Goal: Transaction & Acquisition: Purchase product/service

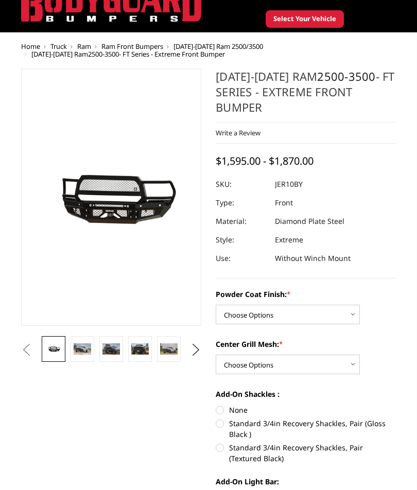
scroll to position [44, 0]
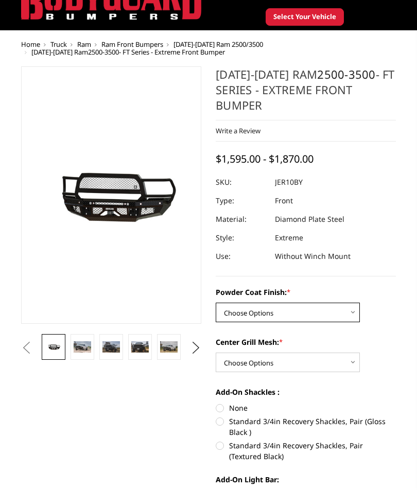
click at [348, 312] on select "Choose Options Bare Metal Gloss Black Powder Coat Textured Black Powder Coat" at bounding box center [288, 312] width 144 height 20
select select "3230"
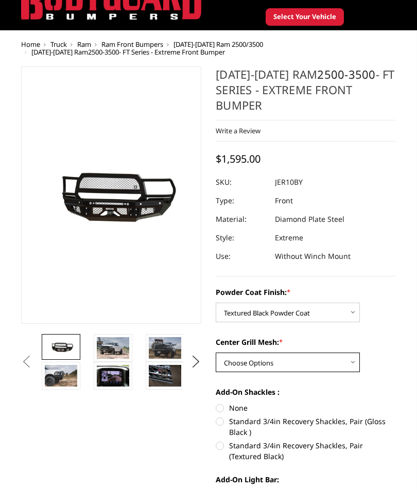
click at [342, 360] on select "Choose Options WITH Expanded Metal in Center Grill WITHOUT Expanded Metal in Ce…" at bounding box center [288, 362] width 144 height 20
click at [343, 363] on select "Choose Options WITH Expanded Metal in Center Grill WITHOUT Expanded Metal in Ce…" at bounding box center [288, 362] width 144 height 20
select select "3231"
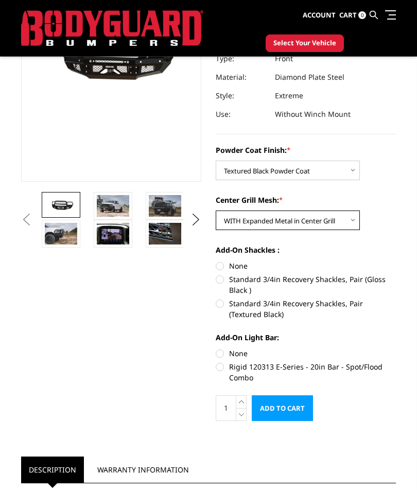
scroll to position [159, 0]
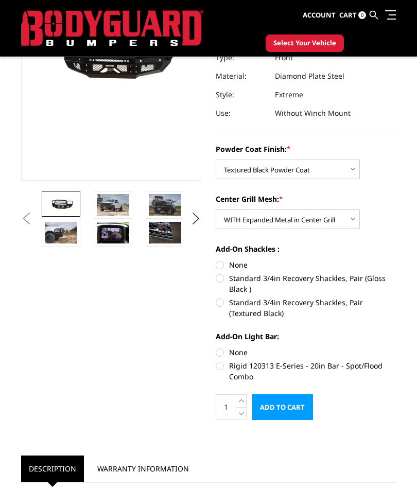
click at [225, 367] on label "Rigid 120313 E-Series - 20in Bar - Spot/Flood Combo" at bounding box center [306, 371] width 180 height 22
click at [396, 347] on input "Rigid 120313 E-Series - 20in Bar - Spot/Flood Combo" at bounding box center [396, 347] width 1 height 1
radio input "true"
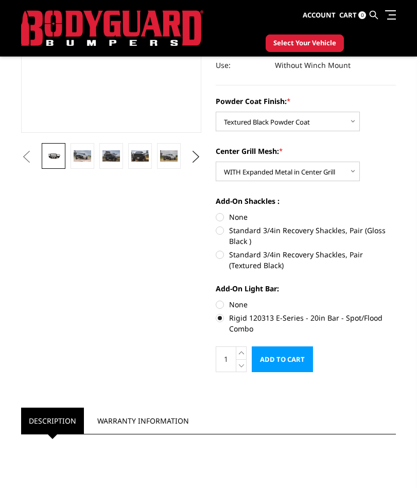
scroll to position [254, 0]
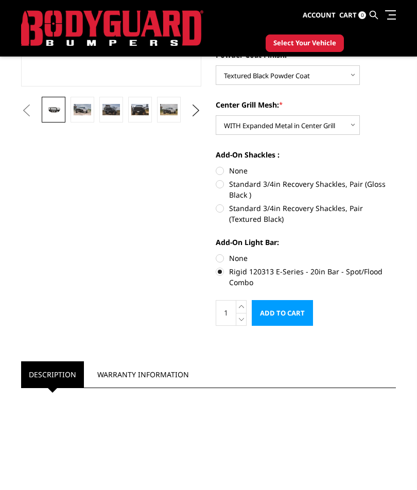
click at [222, 272] on label "Rigid 120313 E-Series - 20in Bar - Spot/Flood Combo" at bounding box center [306, 277] width 180 height 22
click at [396, 253] on input "Rigid 120313 E-Series - 20in Bar - Spot/Flood Combo" at bounding box center [396, 253] width 1 height 1
click at [224, 270] on label "Rigid 120313 E-Series - 20in Bar - Spot/Flood Combo" at bounding box center [306, 277] width 180 height 22
click at [396, 253] on input "Rigid 120313 E-Series - 20in Bar - Spot/Flood Combo" at bounding box center [396, 253] width 1 height 1
click at [223, 256] on label "None" at bounding box center [306, 258] width 180 height 11
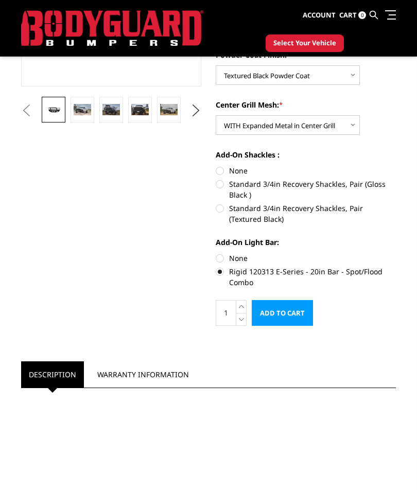
click at [216, 253] on input "None" at bounding box center [216, 253] width 1 height 1
radio input "true"
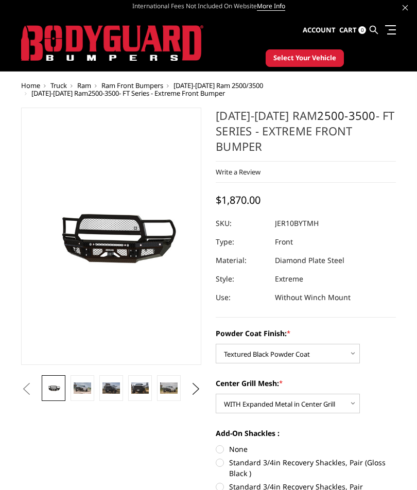
scroll to position [0, 0]
